Goal: Task Accomplishment & Management: Manage account settings

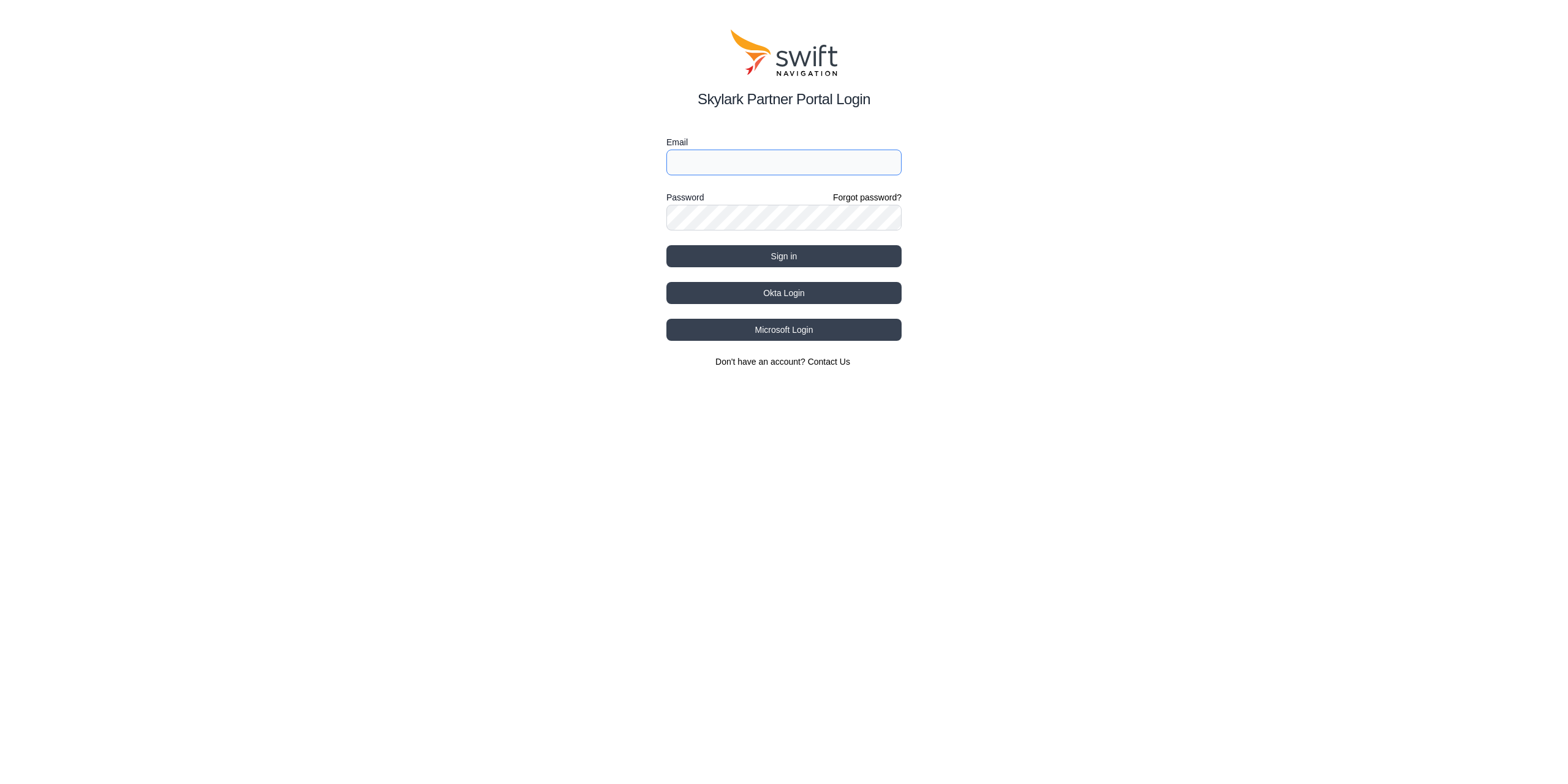
click at [780, 166] on input "Email" at bounding box center [784, 162] width 236 height 26
click at [666, 245] on button "Sign in" at bounding box center [784, 256] width 236 height 22
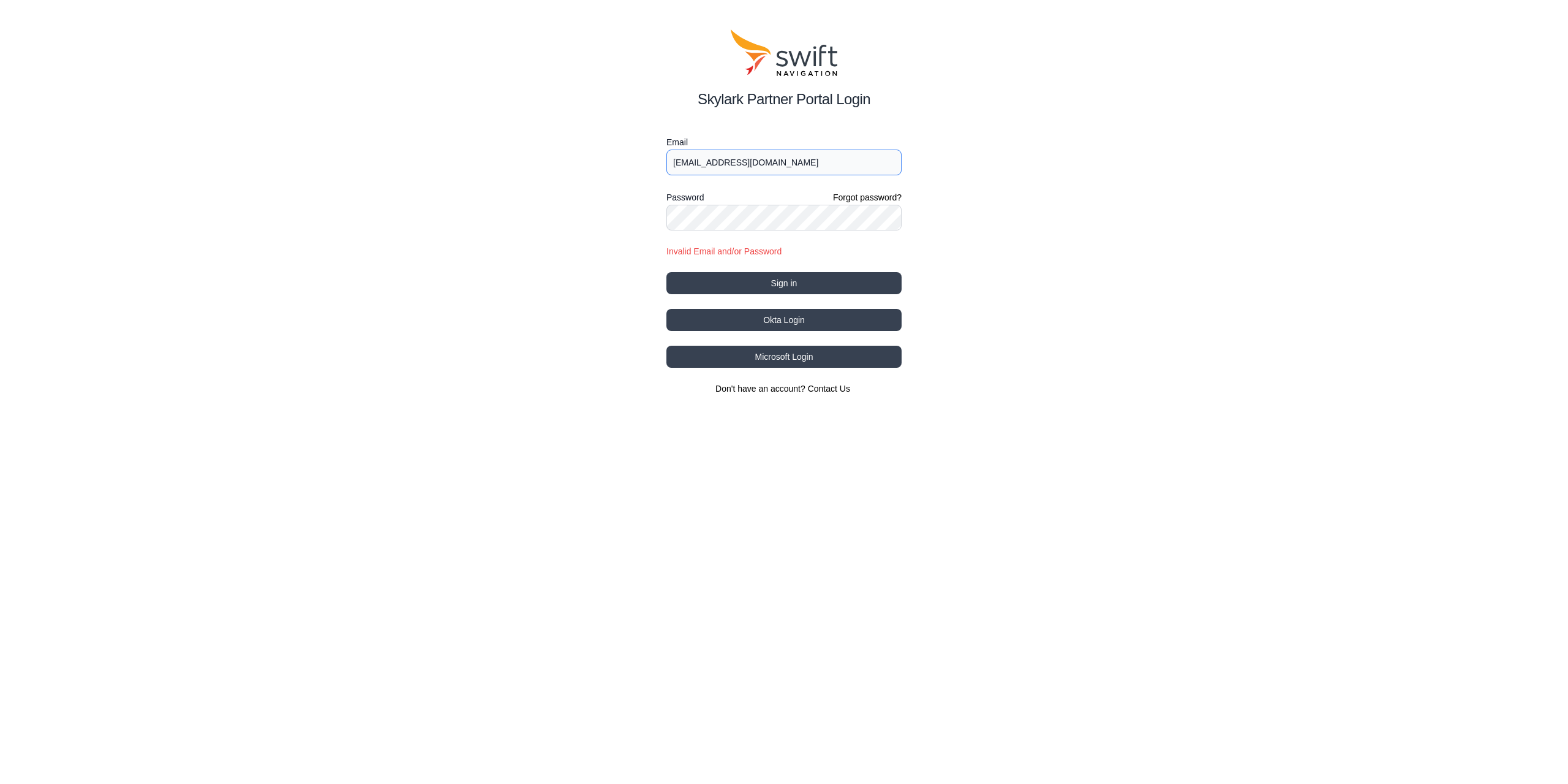
drag, startPoint x: 773, startPoint y: 164, endPoint x: 773, endPoint y: 171, distance: 7.0
click at [773, 164] on input "[EMAIL_ADDRESS][DOMAIN_NAME]" at bounding box center [784, 162] width 236 height 26
type input "[EMAIL_ADDRESS][DOMAIN_NAME]"
click at [812, 282] on button "Sign in" at bounding box center [784, 283] width 236 height 22
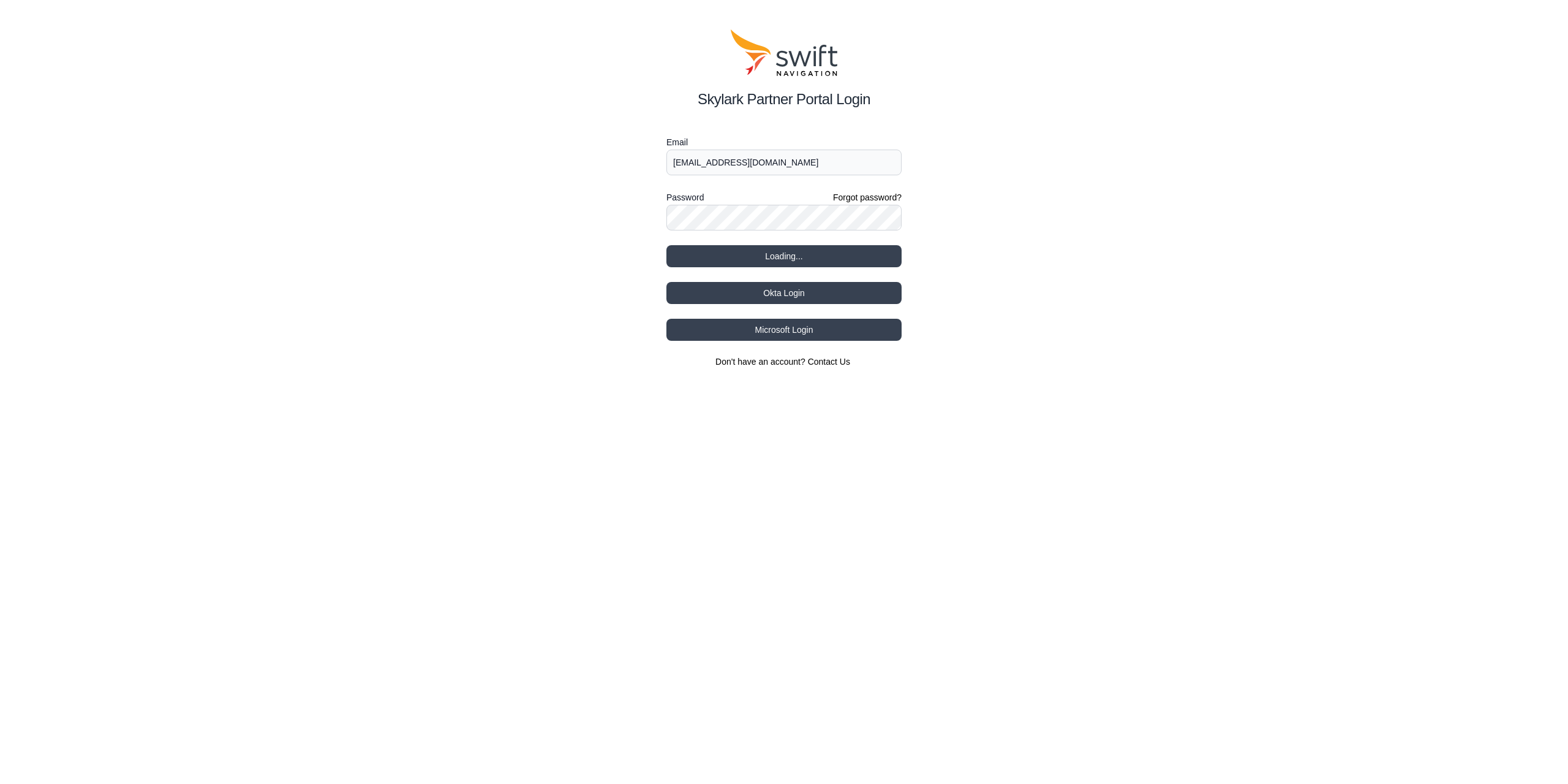
select select
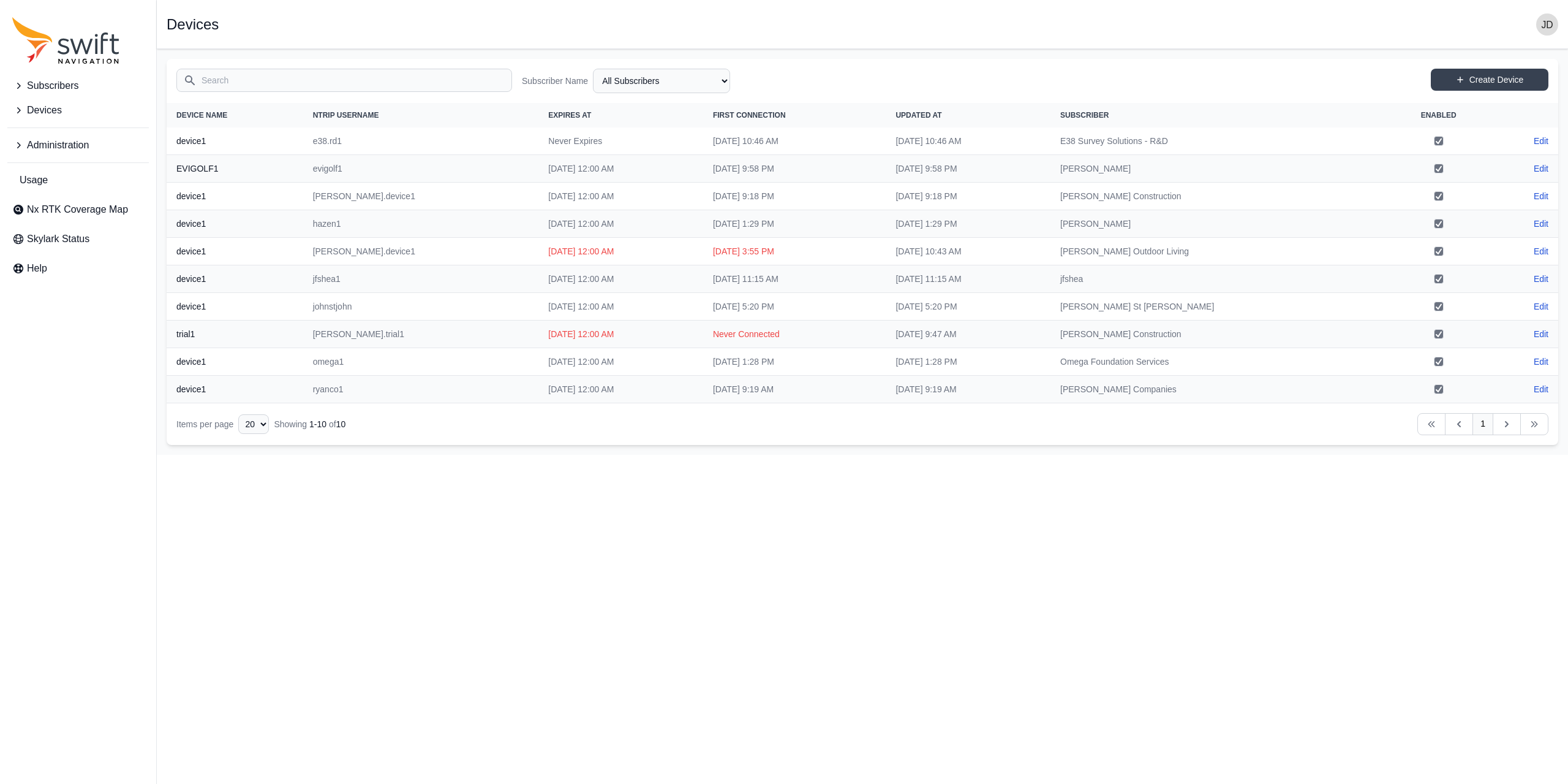
drag, startPoint x: 505, startPoint y: 250, endPoint x: 525, endPoint y: 249, distance: 20.0
click at [538, 249] on td "[DATE] 12:00 AM" at bounding box center [620, 251] width 165 height 28
click at [200, 248] on th "device1" at bounding box center [235, 251] width 137 height 28
click at [50, 106] on span "Devices" at bounding box center [44, 110] width 35 height 15
click at [1538, 254] on link "Edit" at bounding box center [1541, 250] width 15 height 12
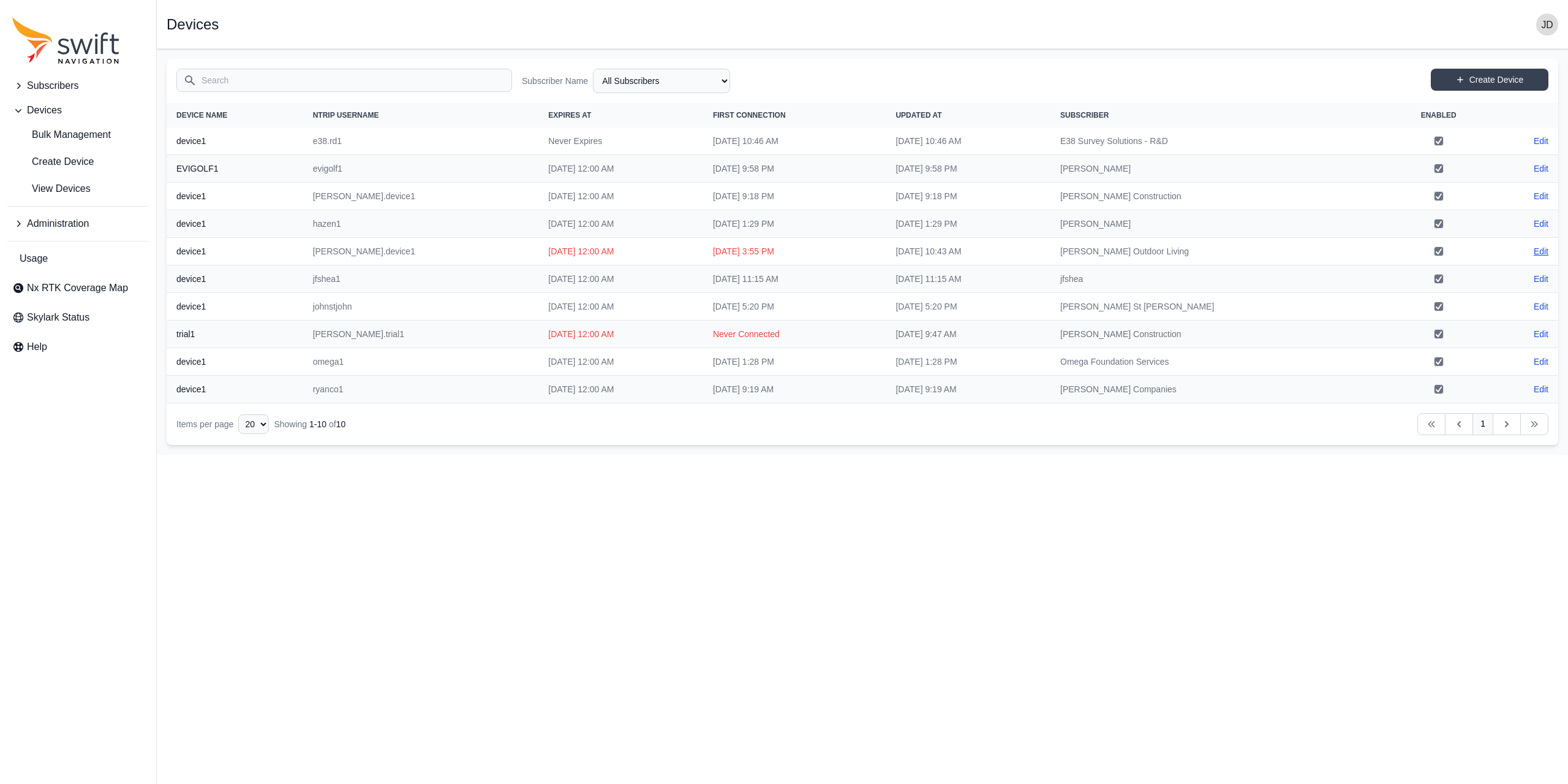
select select "1edd4574-ea9e-4d8c-90ed-a51c723beb30"
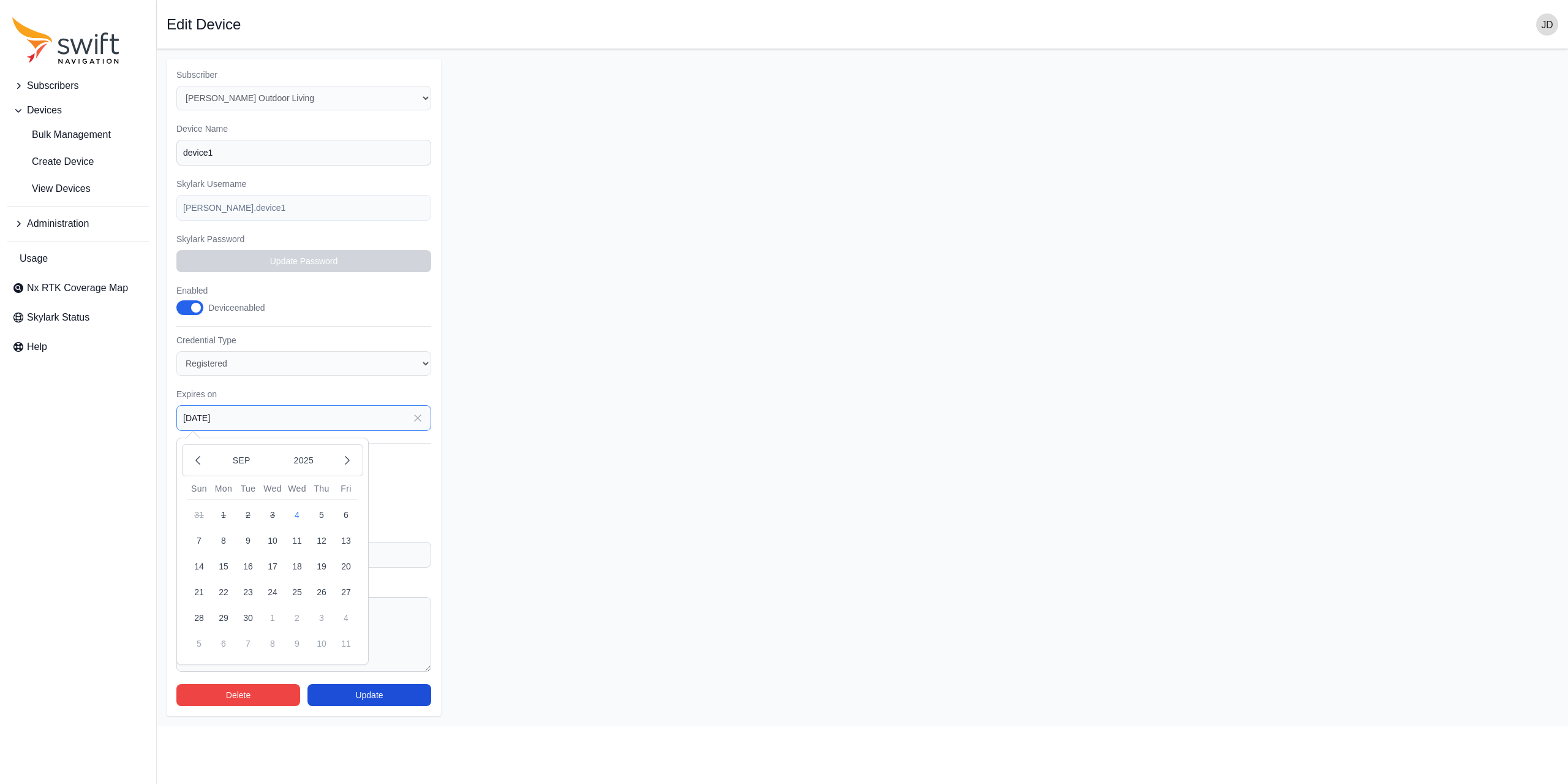
click at [323, 421] on input "[DATE]" at bounding box center [303, 418] width 255 height 26
click at [343, 618] on button "4" at bounding box center [345, 617] width 25 height 25
type input "[DATE]"
click at [322, 421] on input "[DATE]" at bounding box center [303, 418] width 255 height 26
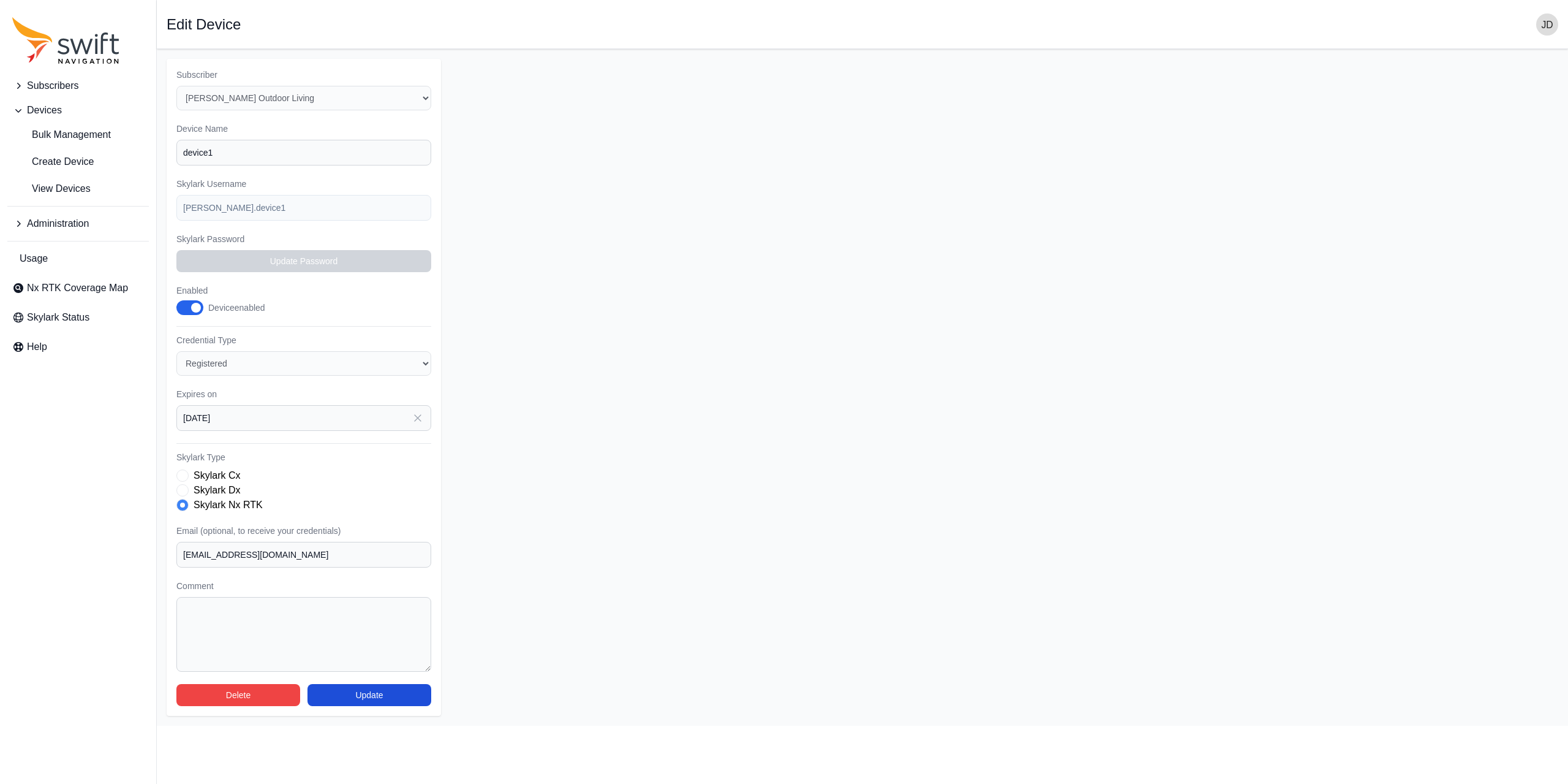
click at [503, 442] on form "Subscriber Select a Subscriber E38 Survey Solutions - R&D [PERSON_NAME] Constru…" at bounding box center [862, 387] width 1391 height 657
click at [356, 690] on button "Update" at bounding box center [368, 695] width 124 height 22
